Goal: Task Accomplishment & Management: Manage account settings

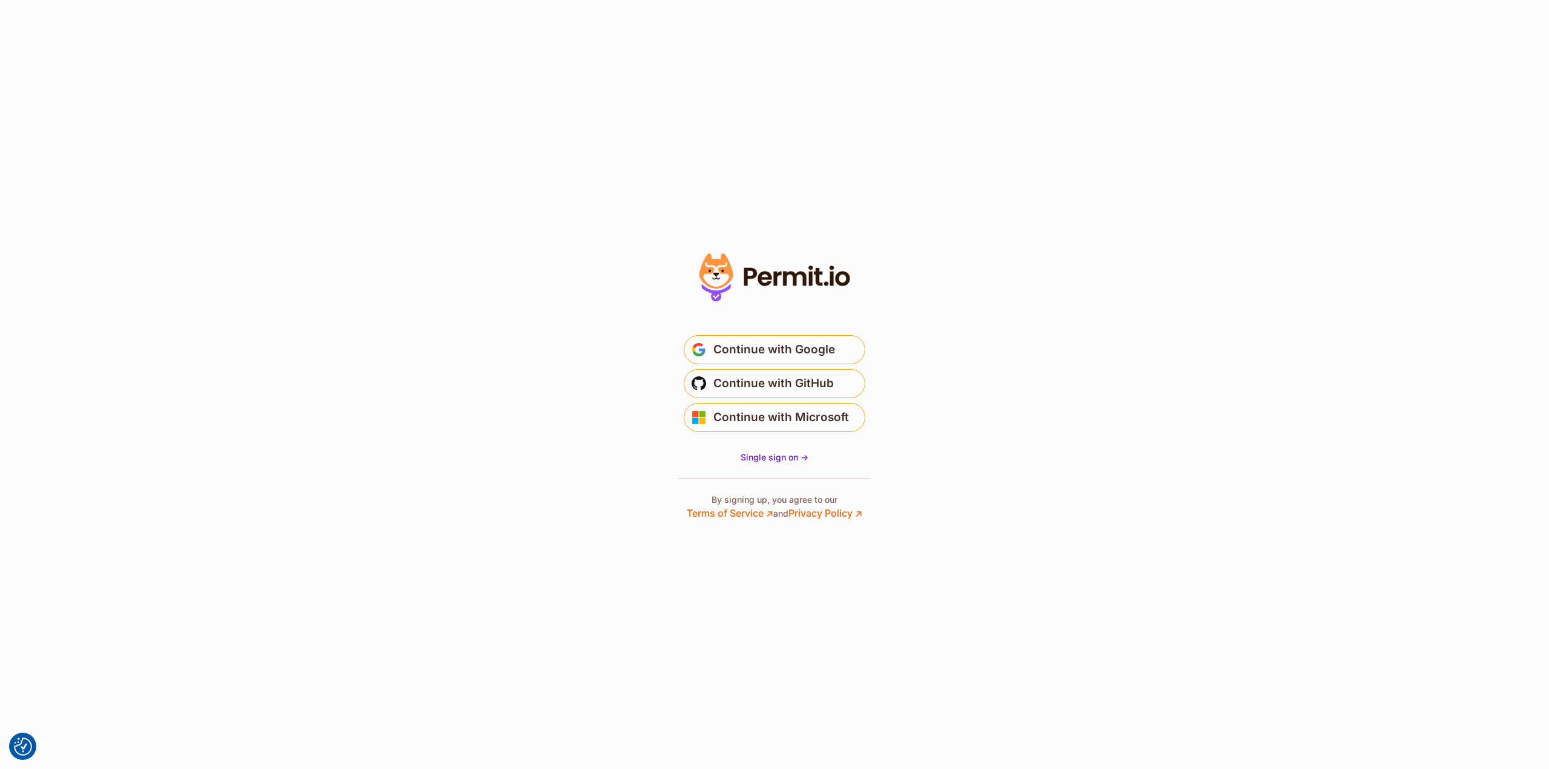
click at [1063, 512] on section "* Or" at bounding box center [774, 384] width 1549 height 769
click at [1008, 451] on section "* Or" at bounding box center [774, 384] width 1549 height 769
click at [827, 427] on button "Continue with Microsoft" at bounding box center [774, 417] width 181 height 29
click at [763, 462] on span "Single sign on ->" at bounding box center [774, 457] width 68 height 10
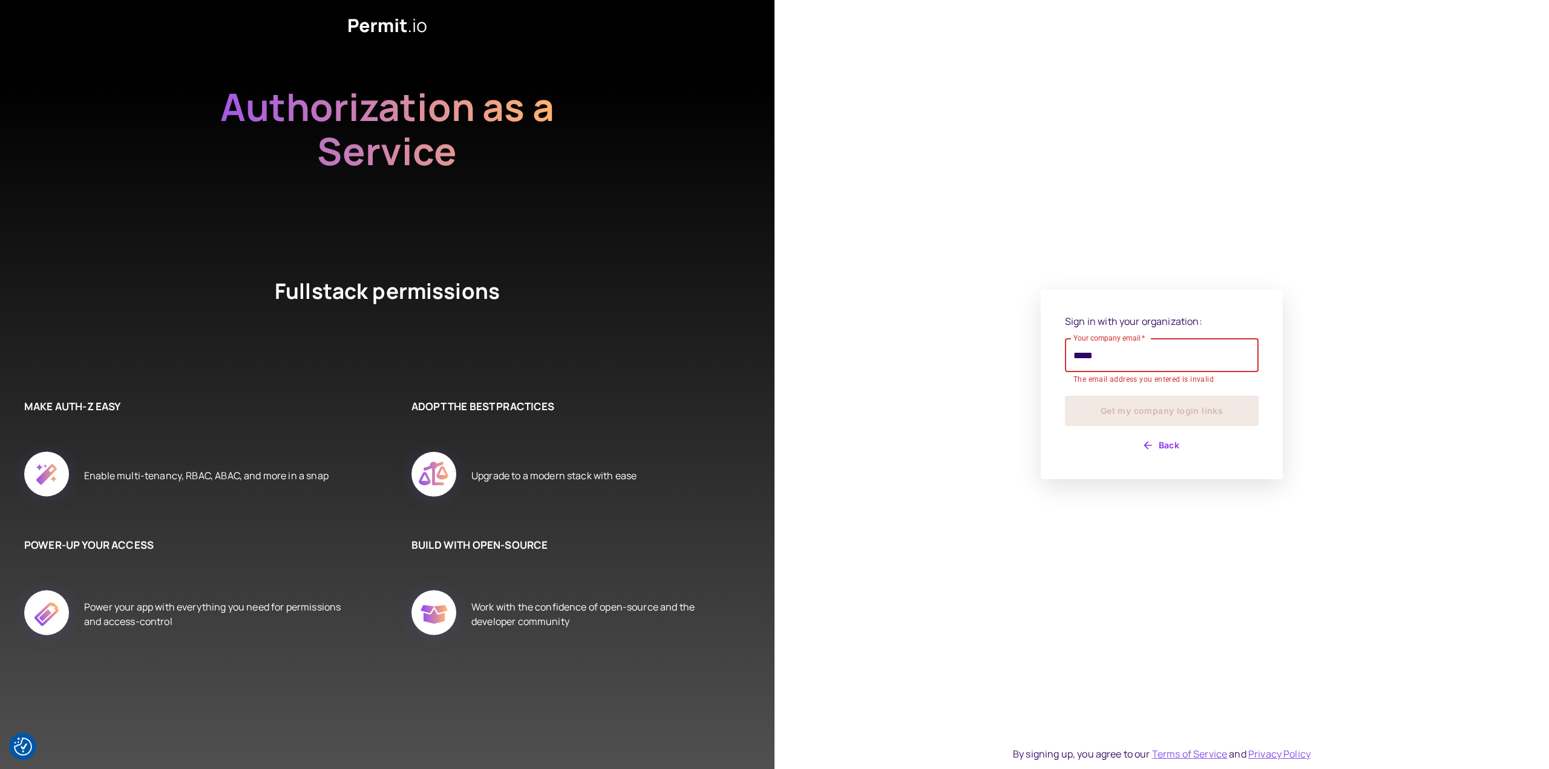
type input "**********"
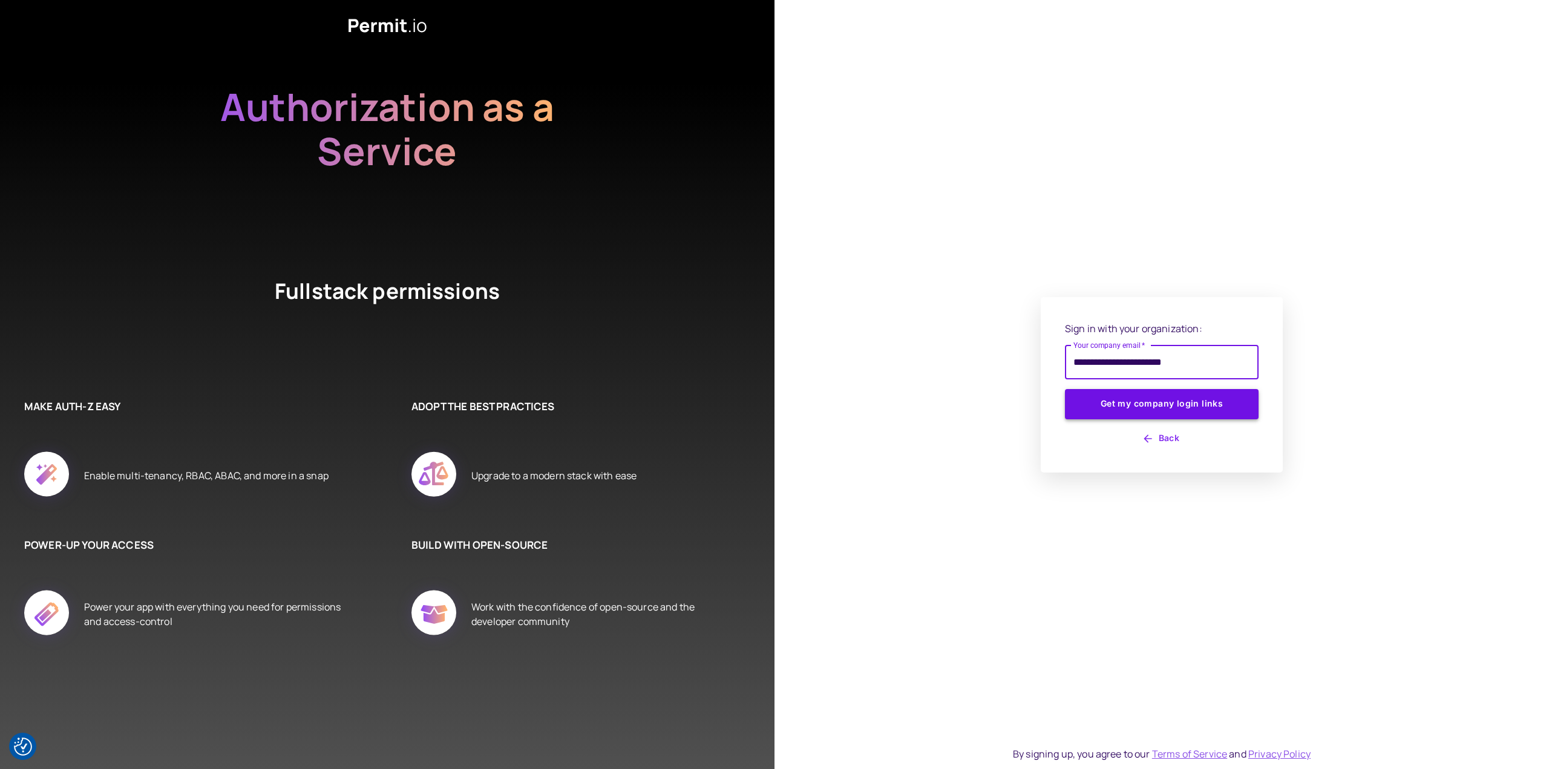
click at [1096, 402] on button "Get my company login links" at bounding box center [1162, 404] width 194 height 30
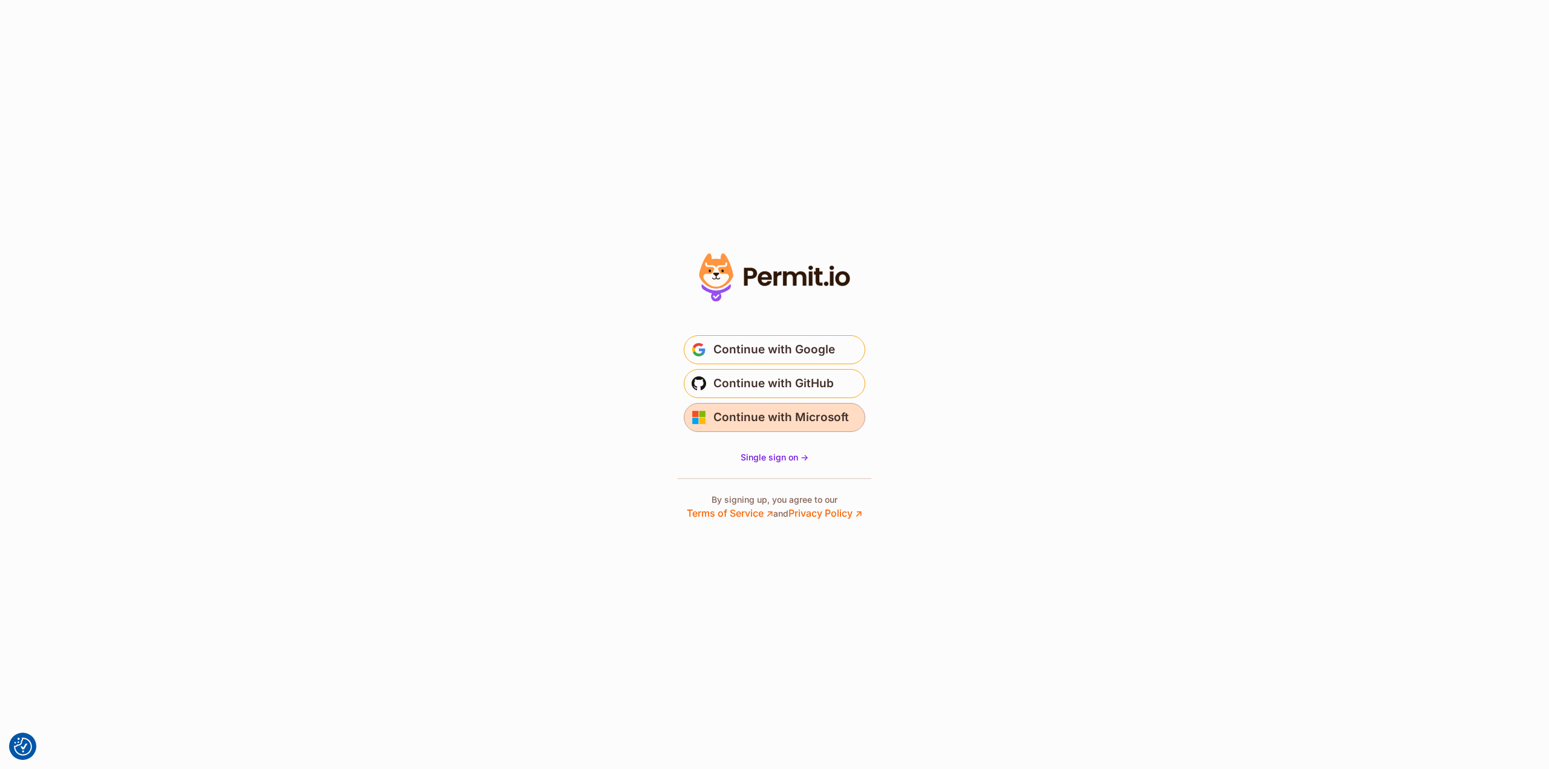
click at [796, 416] on span "Continue with Microsoft" at bounding box center [781, 417] width 136 height 19
click at [788, 419] on span "Continue with Microsoft" at bounding box center [781, 417] width 136 height 19
click at [783, 419] on span "Continue with Microsoft" at bounding box center [781, 417] width 136 height 19
click at [759, 427] on button "Continue with Microsoft" at bounding box center [774, 417] width 181 height 29
click at [776, 417] on span "Continue with Microsoft" at bounding box center [781, 417] width 136 height 19
